Goal: Task Accomplishment & Management: Use online tool/utility

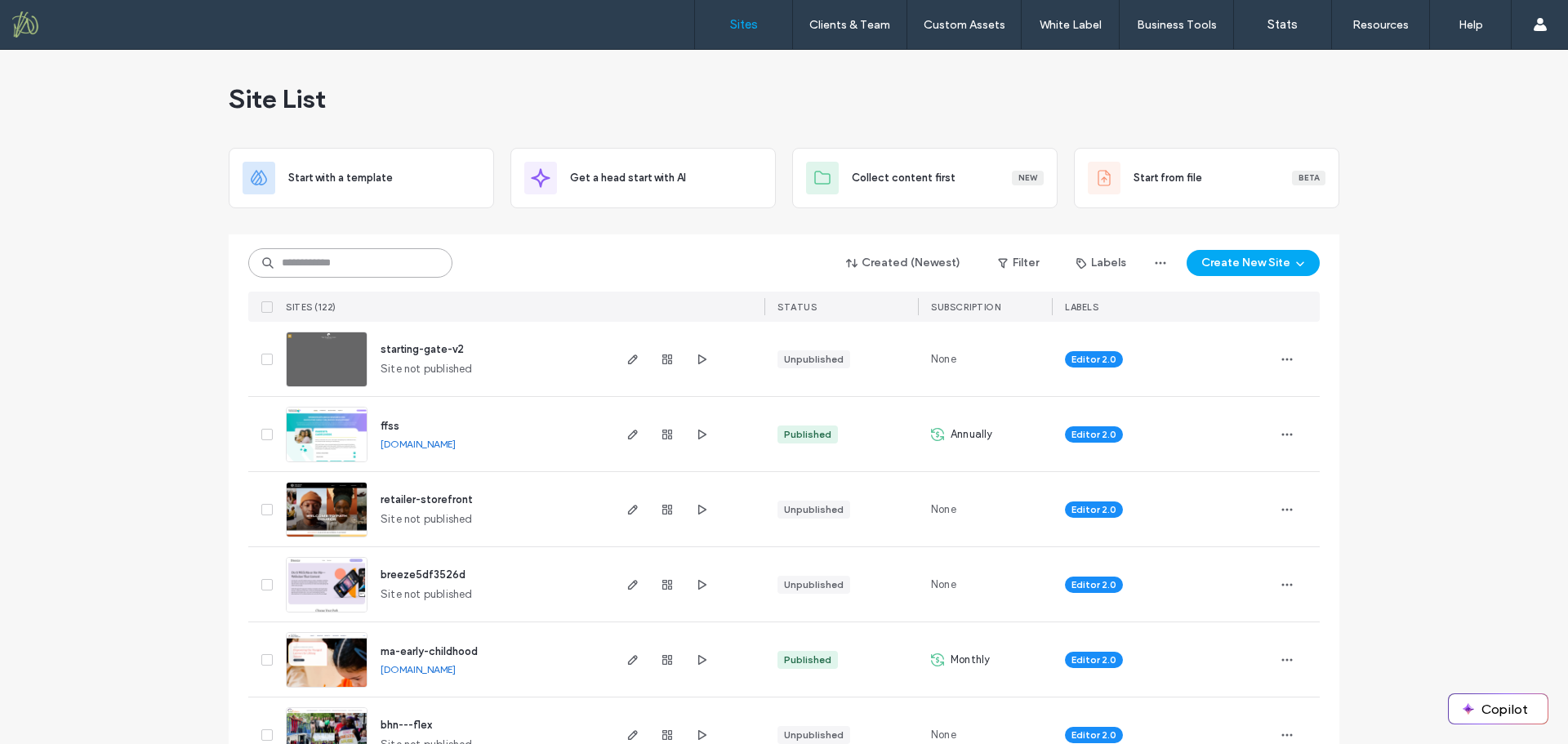
click at [406, 261] on input at bounding box center [351, 263] width 204 height 29
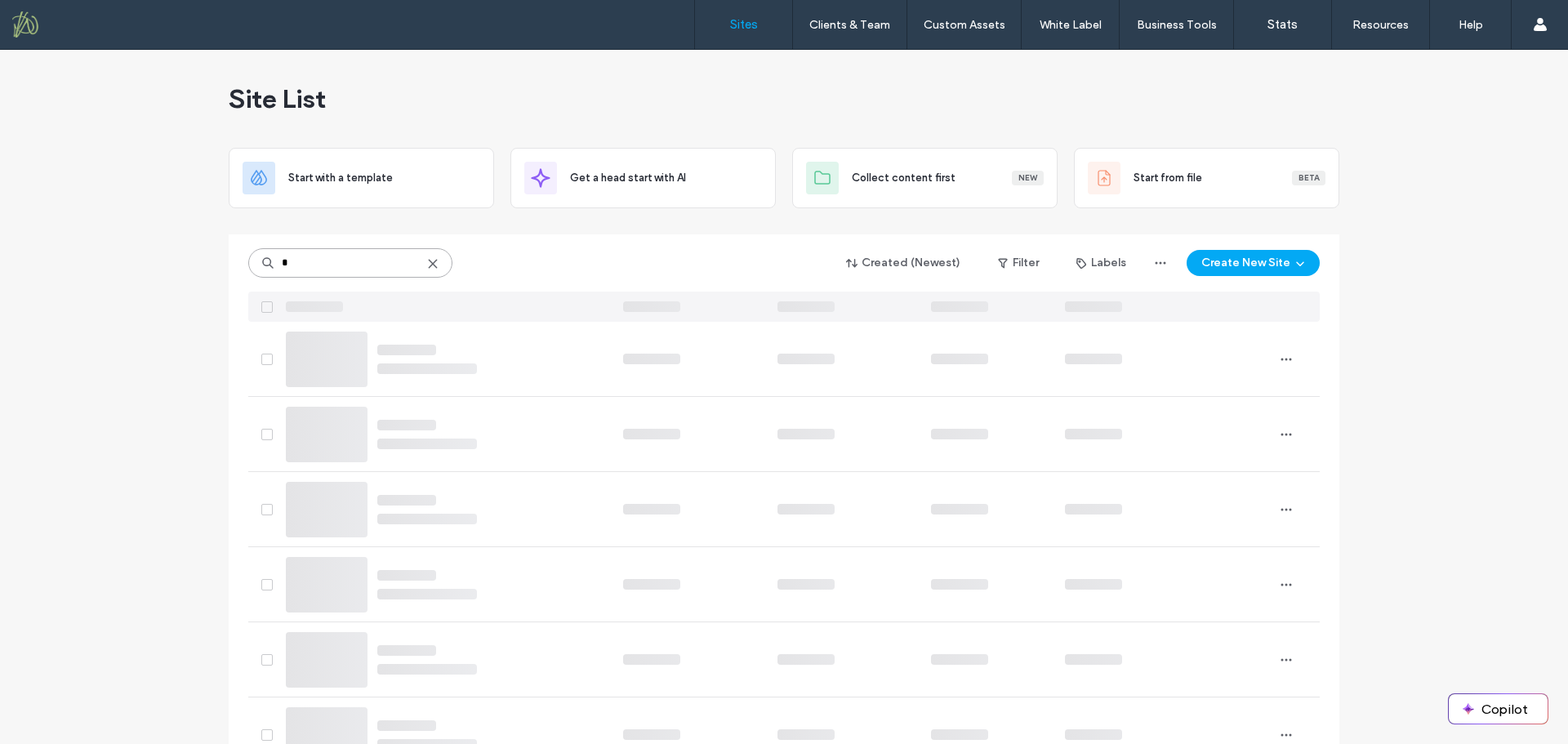
type input "**"
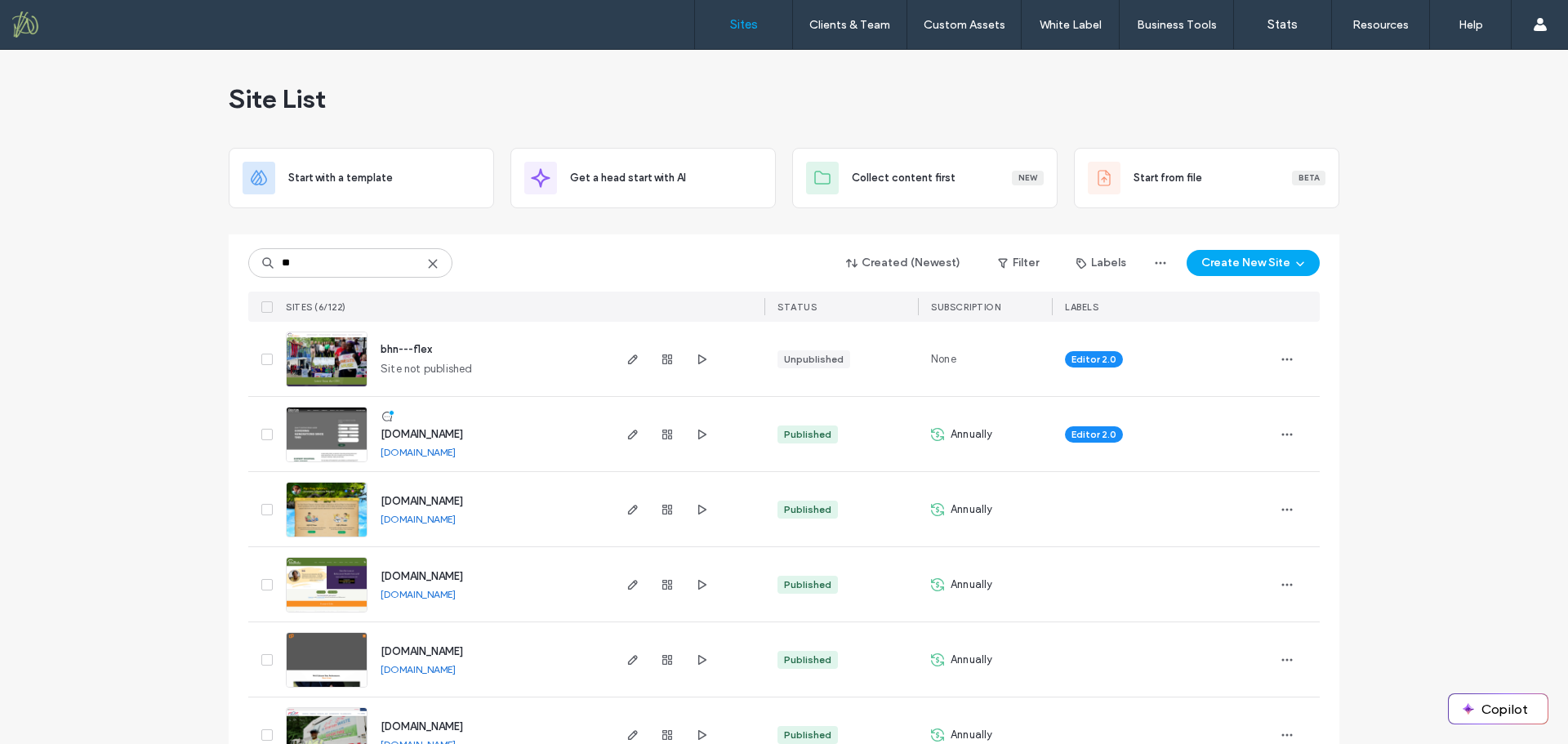
type input "**"
click at [463, 724] on span "[DOMAIN_NAME]" at bounding box center [421, 726] width 83 height 12
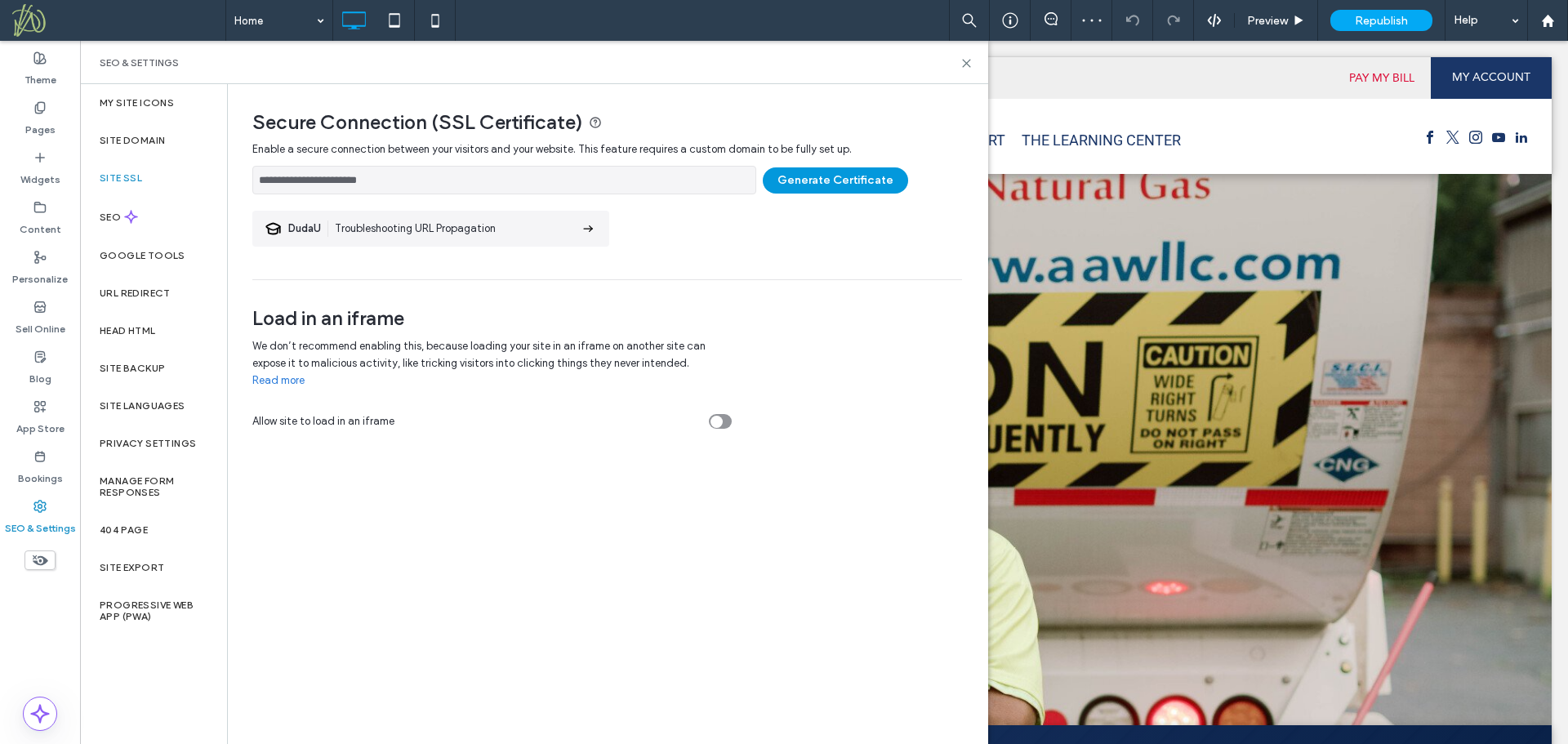
click at [793, 183] on button "Generate Certificate" at bounding box center [836, 181] width 146 height 26
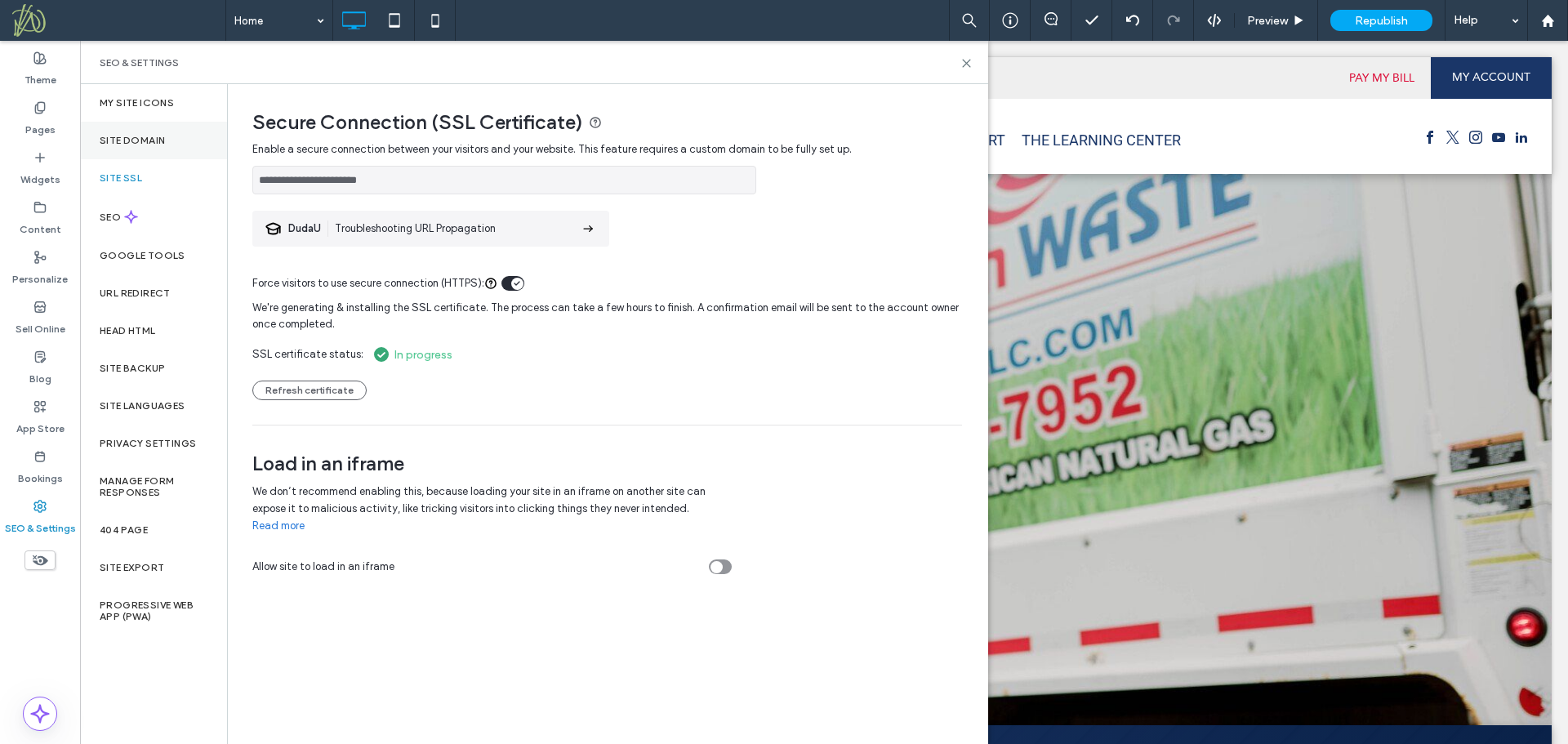
click at [140, 140] on label "Site Domain" at bounding box center [133, 141] width 65 height 11
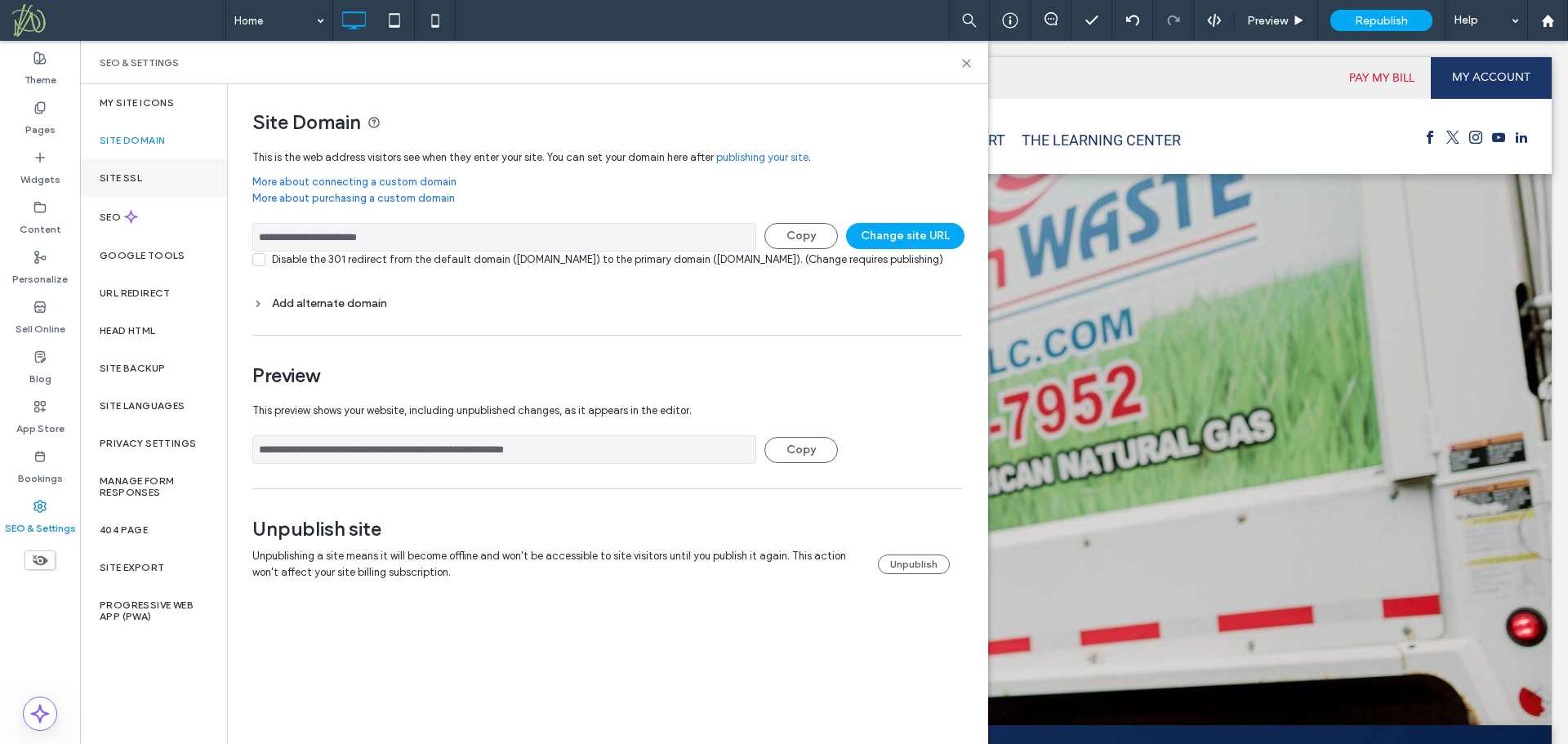
click at [131, 176] on label "Site SSL" at bounding box center [121, 178] width 43 height 11
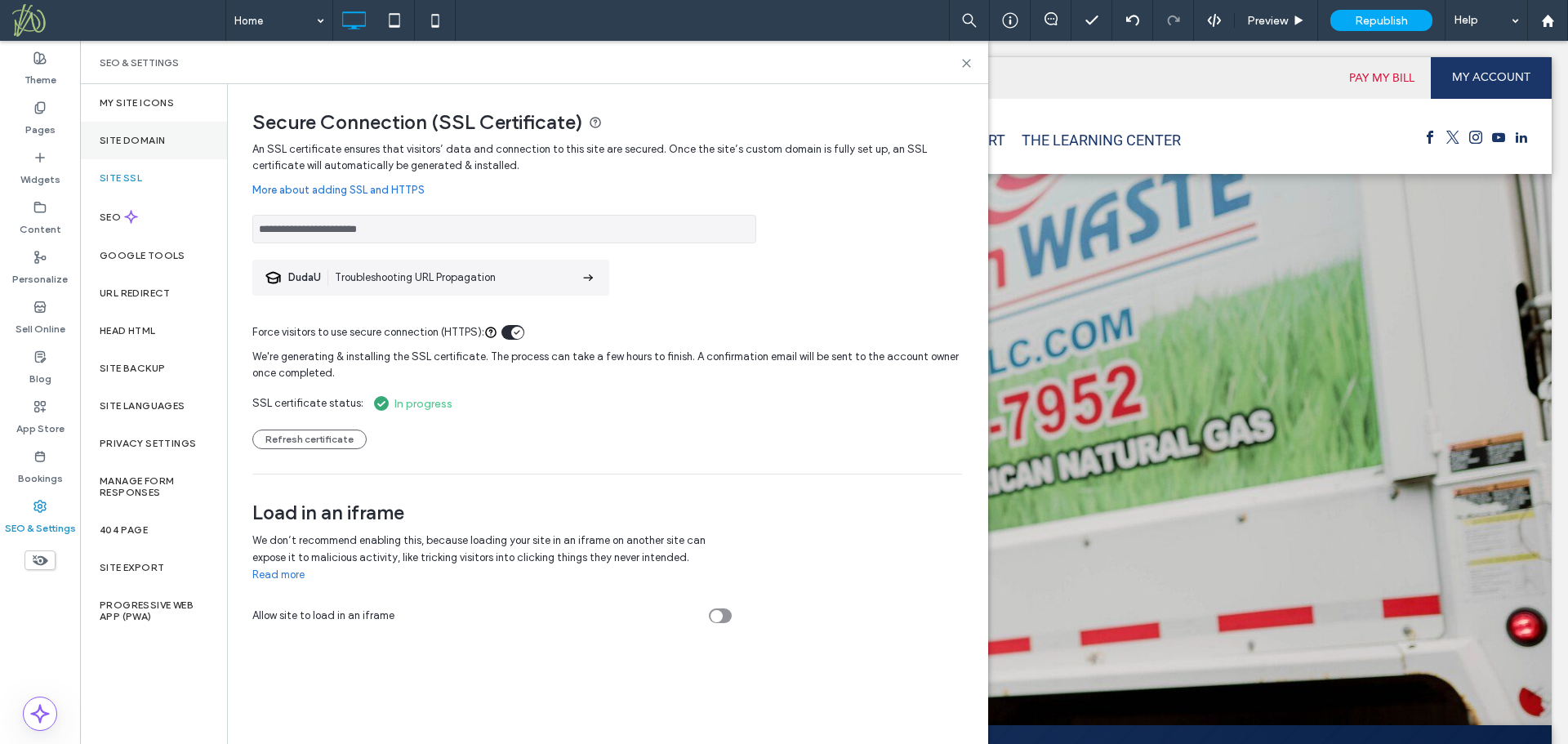
click at [173, 139] on div "Site Domain" at bounding box center [154, 141] width 147 height 38
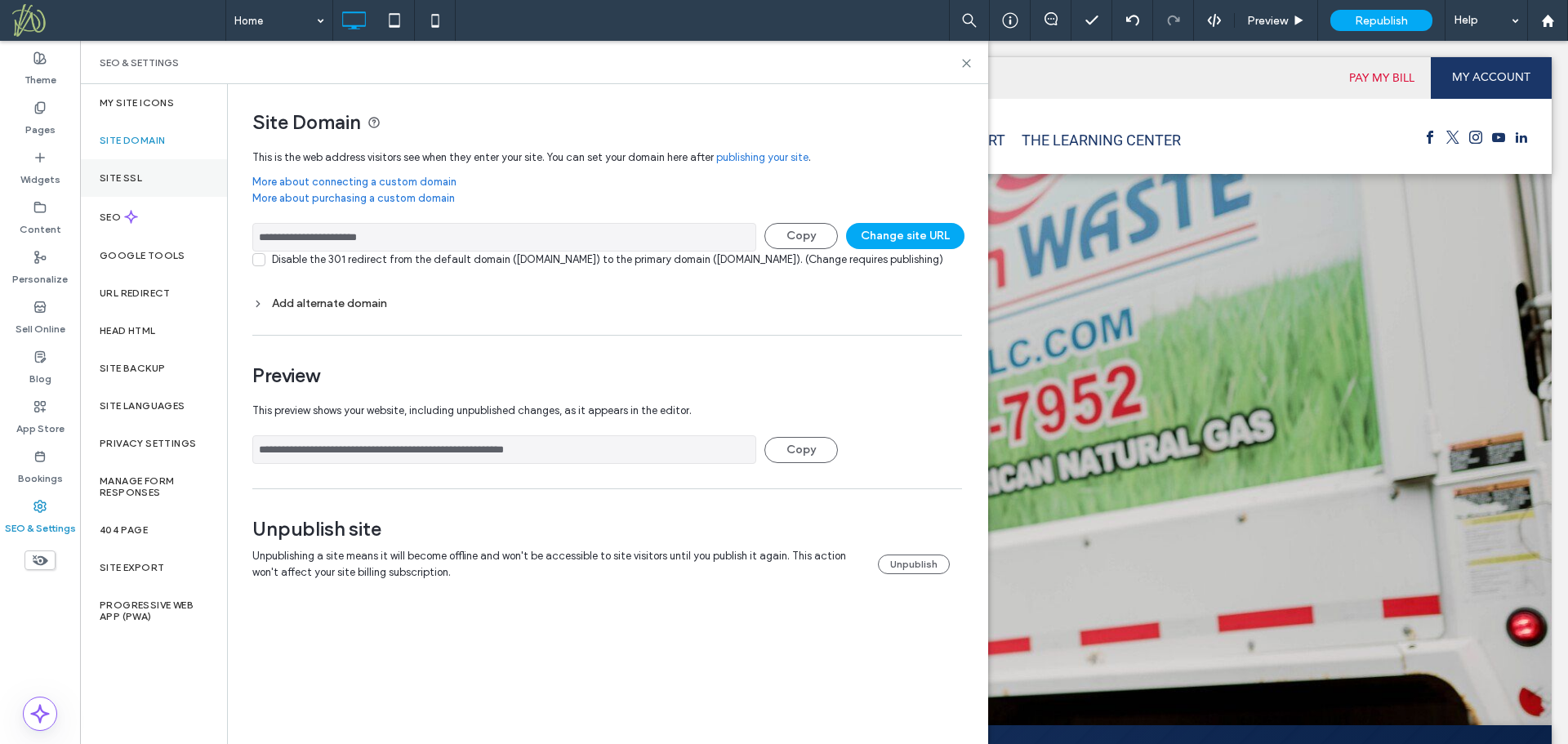
click at [151, 176] on div "Site SSL" at bounding box center [154, 178] width 147 height 38
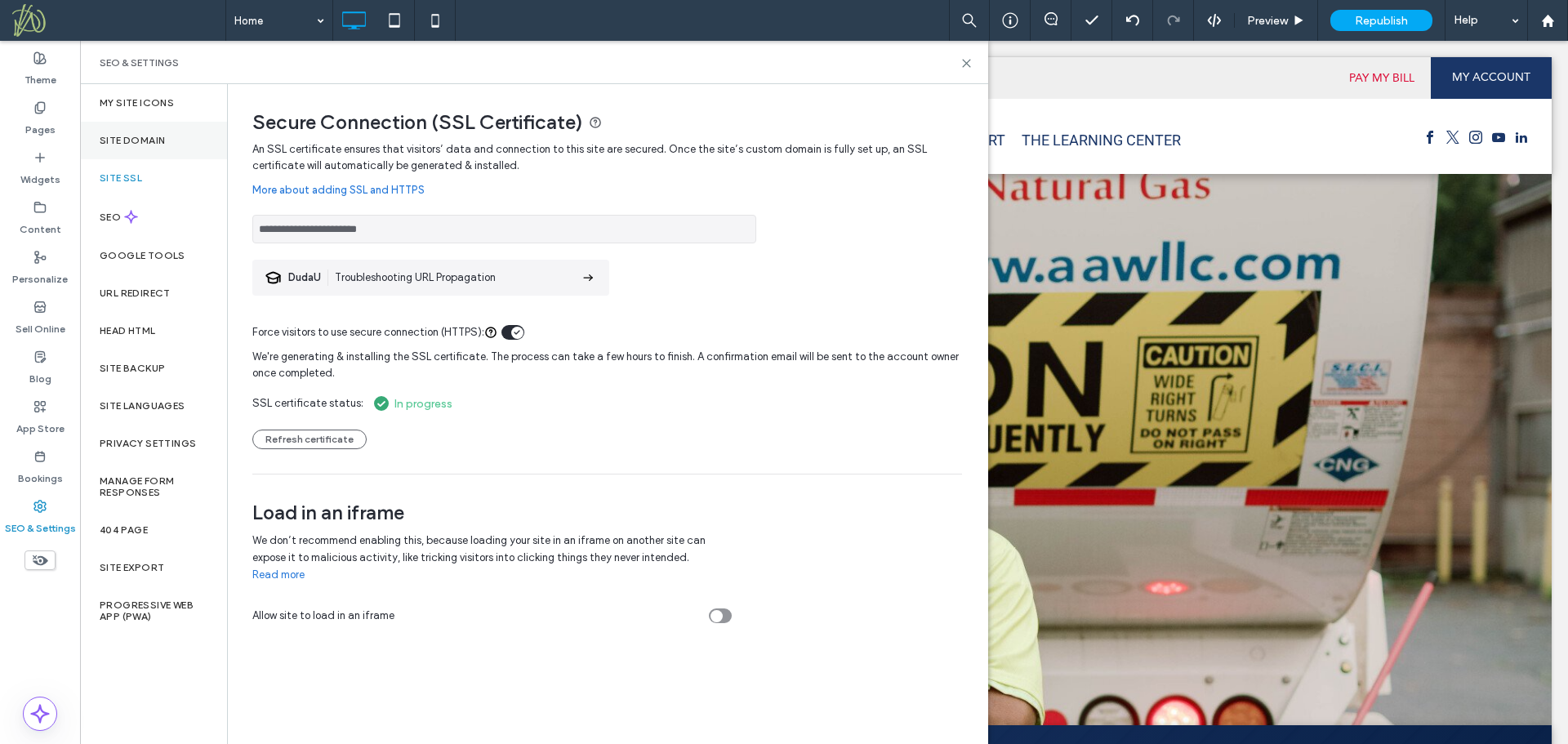
click at [141, 143] on label "Site Domain" at bounding box center [133, 141] width 65 height 11
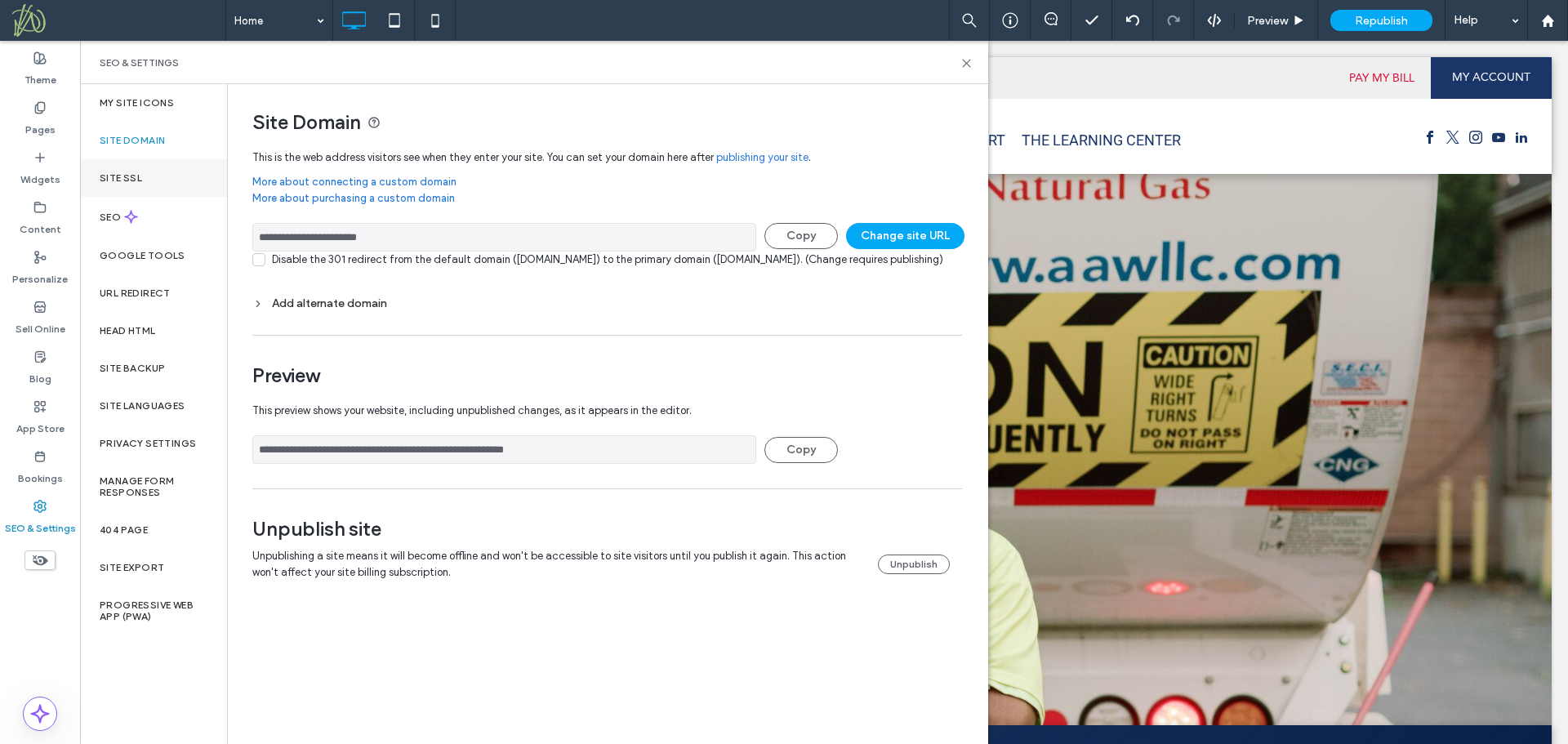
click at [111, 173] on label "Site SSL" at bounding box center [121, 178] width 43 height 11
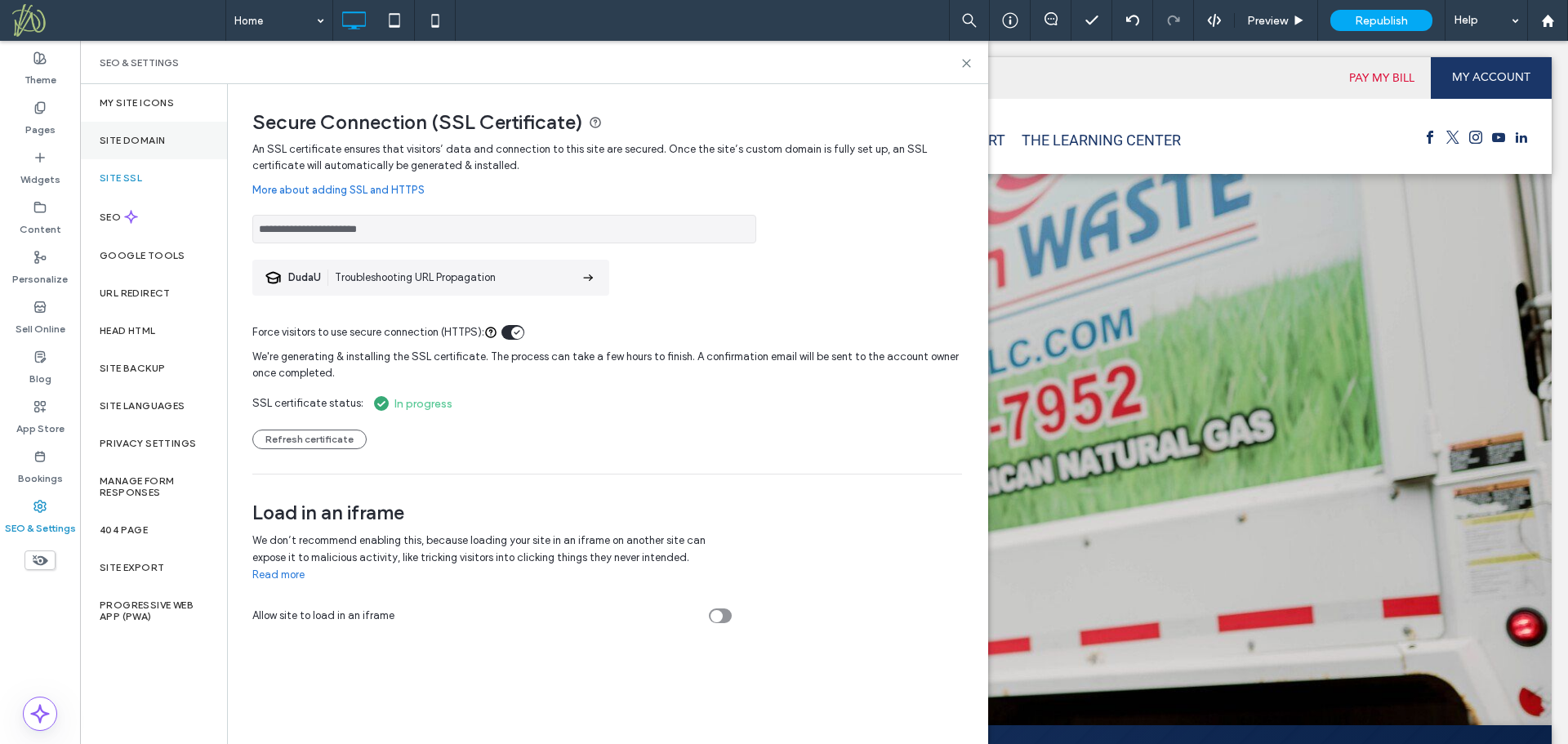
click at [142, 141] on label "Site Domain" at bounding box center [133, 141] width 65 height 11
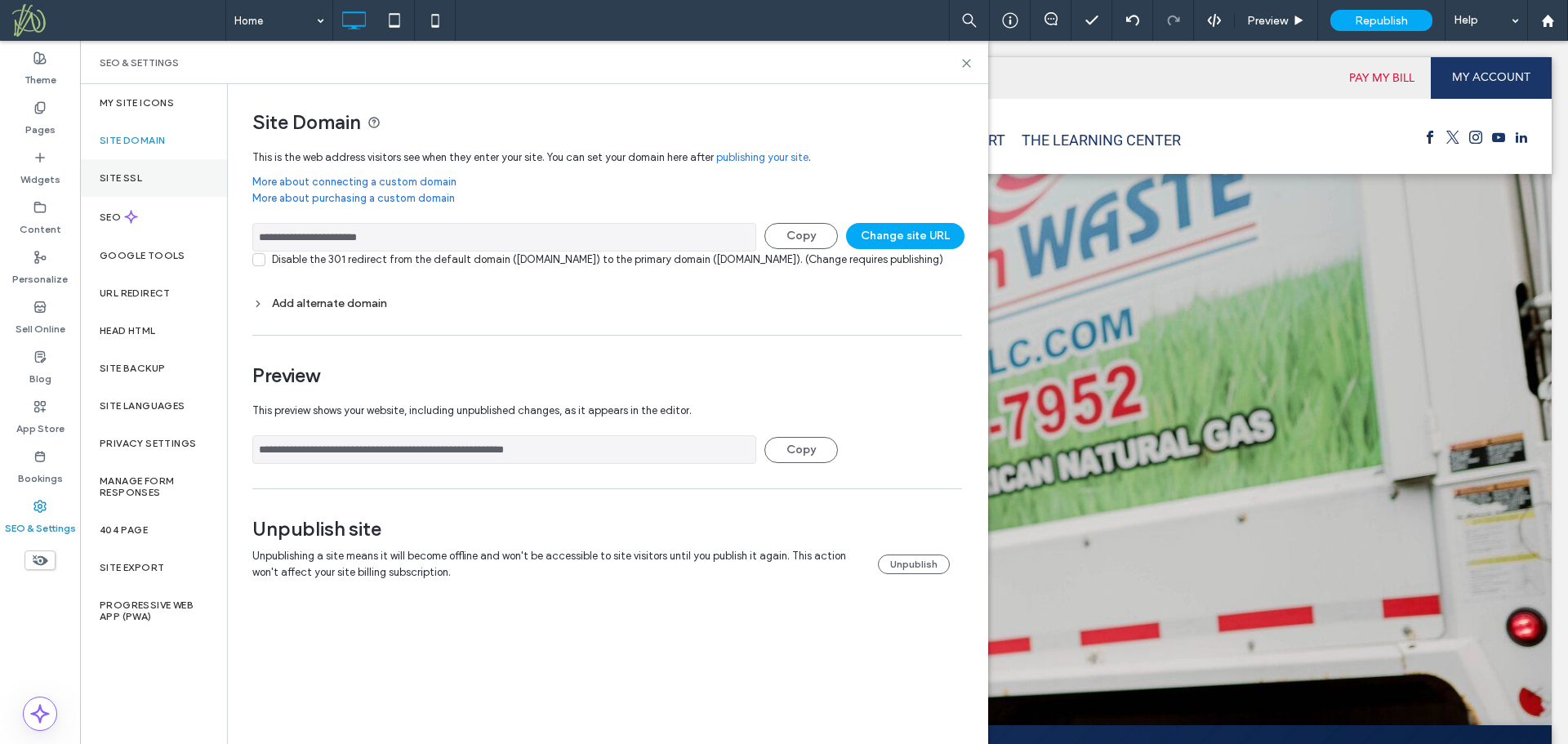
click at [137, 173] on label "Site SSL" at bounding box center [121, 178] width 43 height 11
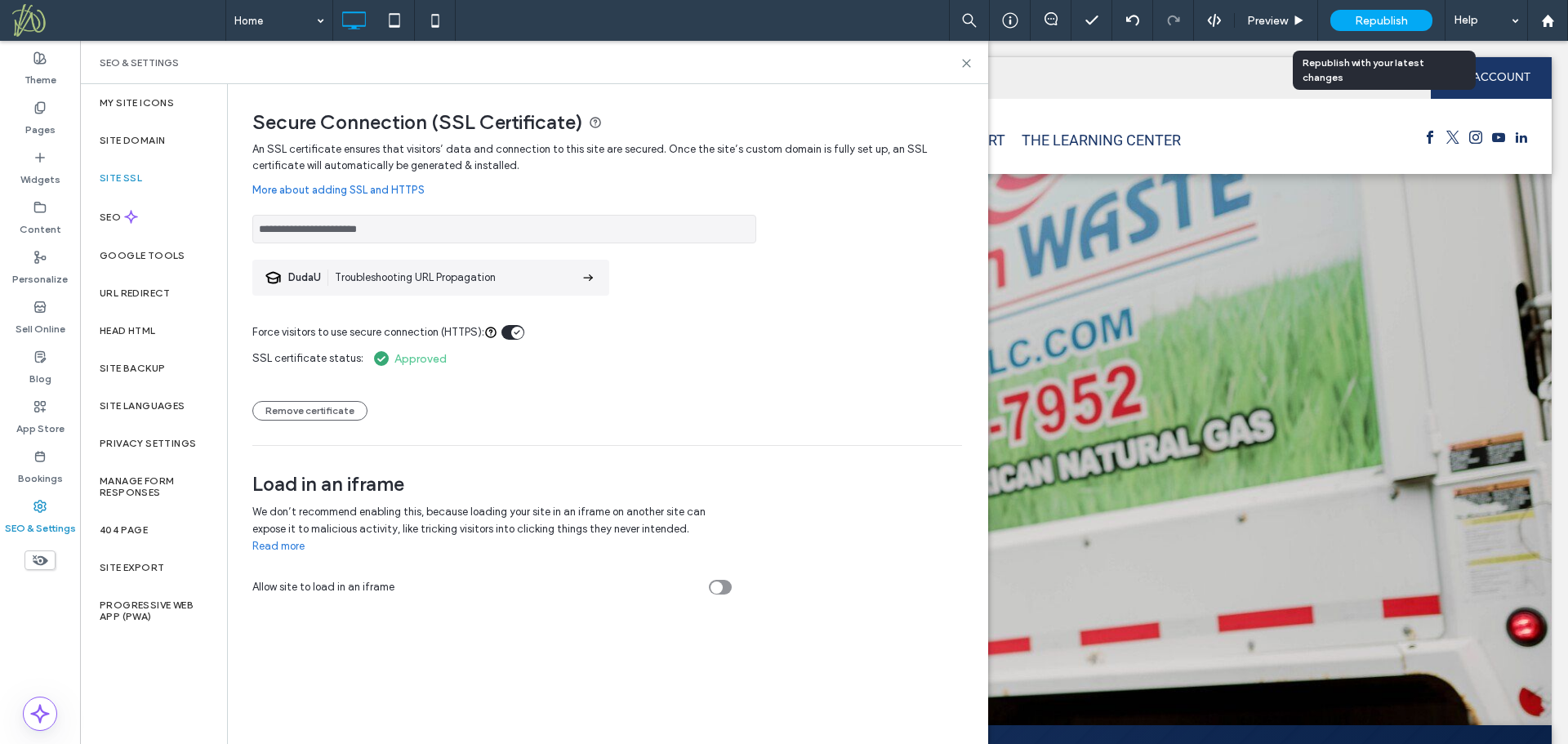
click at [1379, 20] on span "Republish" at bounding box center [1381, 20] width 53 height 14
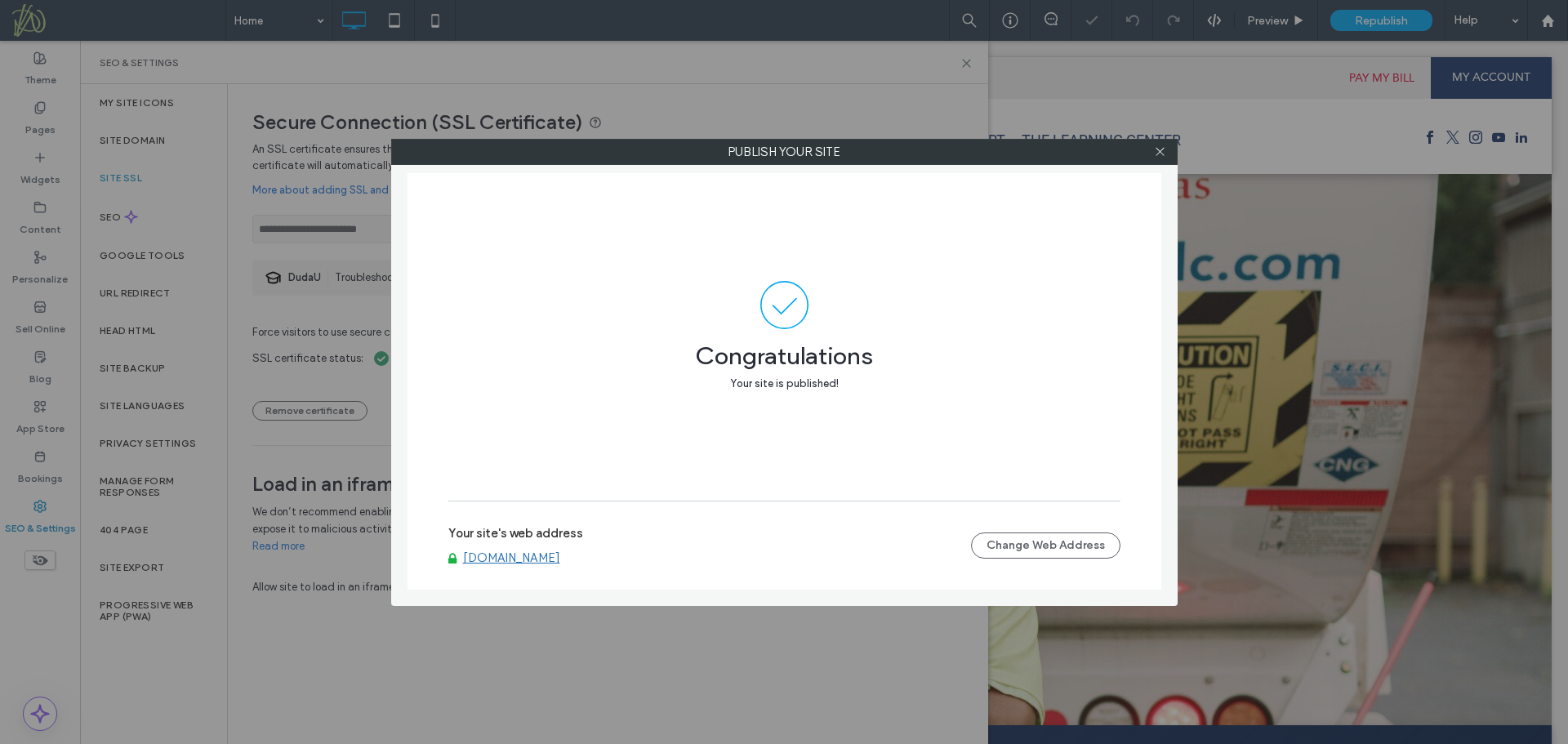
click at [560, 558] on link "[DOMAIN_NAME]" at bounding box center [511, 558] width 97 height 15
click at [1160, 148] on icon at bounding box center [1160, 151] width 12 height 12
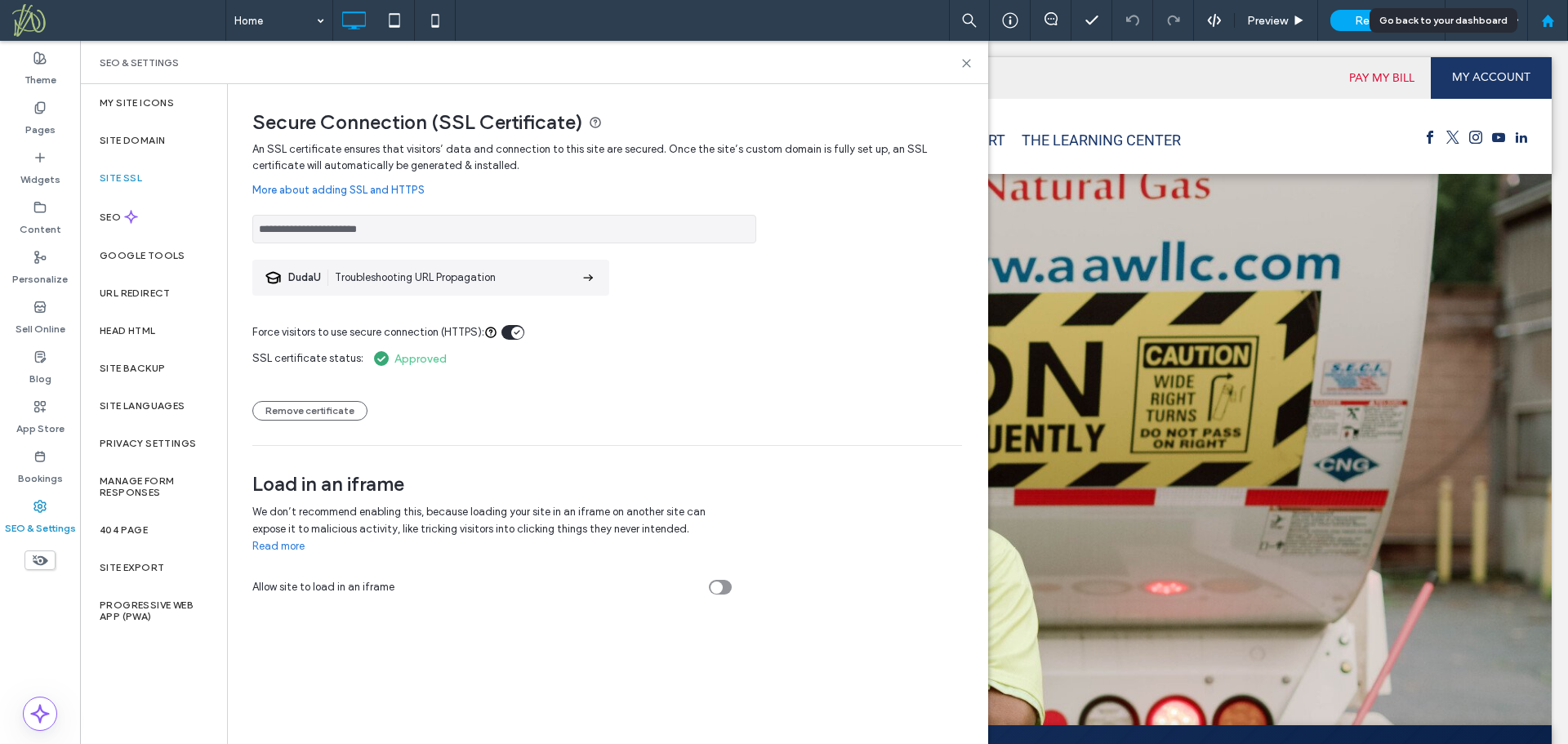
click at [1545, 26] on use at bounding box center [1547, 20] width 12 height 12
